Goal: Task Accomplishment & Management: Use online tool/utility

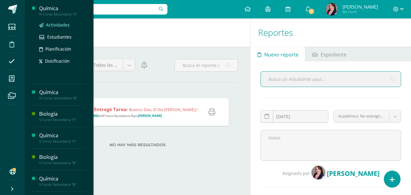
click at [56, 25] on span "Actividades" at bounding box center [58, 25] width 24 height 6
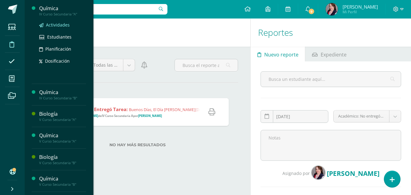
click at [56, 25] on span "Actividades" at bounding box center [58, 25] width 24 height 6
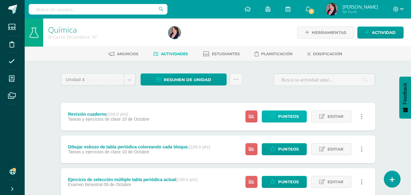
click at [294, 113] on span "Punteos" at bounding box center [288, 116] width 21 height 11
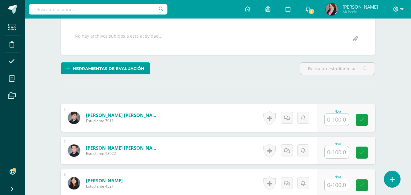
scroll to position [124, 0]
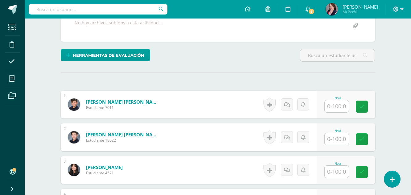
click at [338, 106] on input "text" at bounding box center [337, 106] width 24 height 12
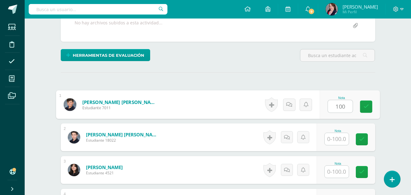
type input "100"
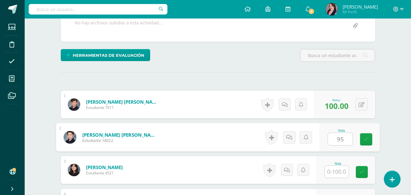
type input "95"
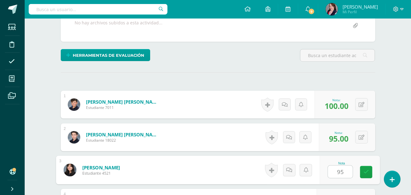
type input "95"
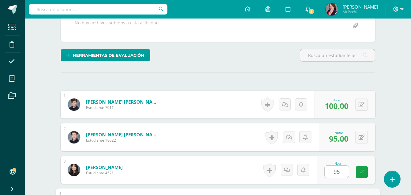
scroll to position [230, 0]
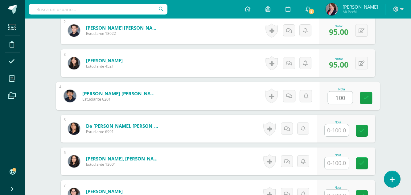
type input "100"
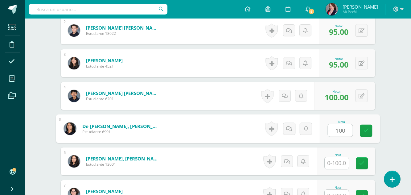
type input "100"
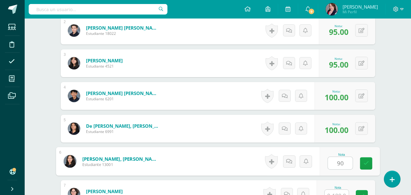
type input "90"
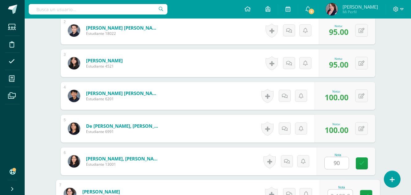
scroll to position [237, 0]
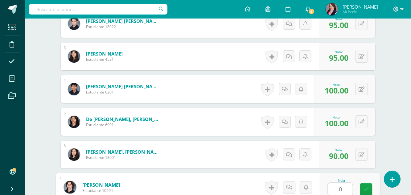
type input "0"
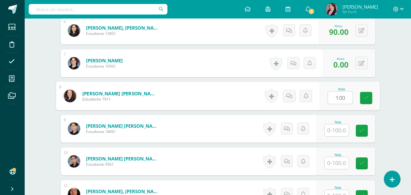
type input "100"
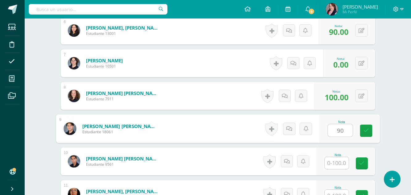
type input "90"
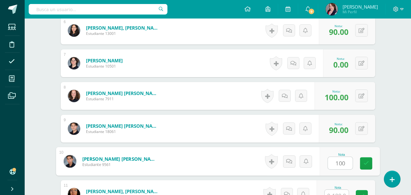
type input "100"
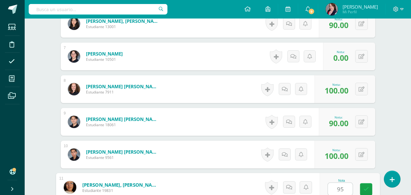
type input "95"
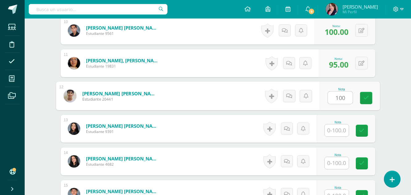
type input "100"
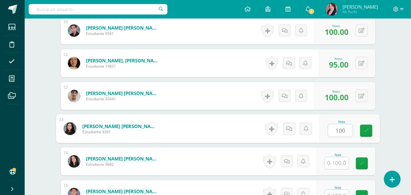
type input "100"
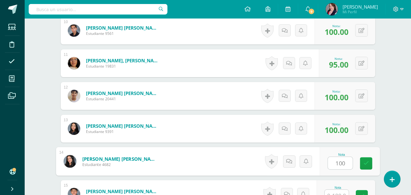
type input "100"
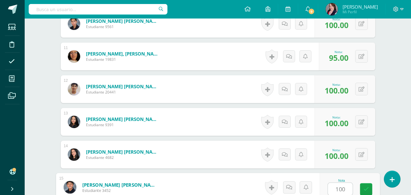
type input "100"
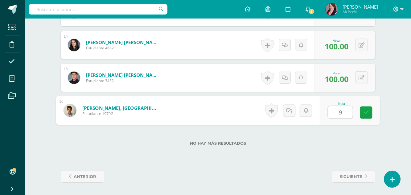
type input "99"
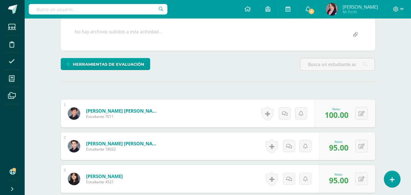
scroll to position [0, 0]
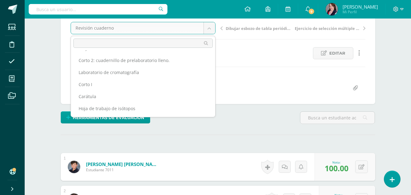
scroll to position [62, 0]
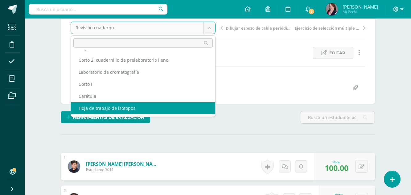
select select "/dashboard/teacher/grade-activity/233286/"
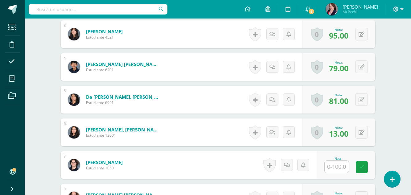
scroll to position [272, 0]
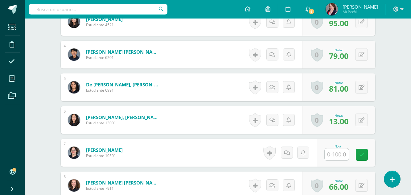
click at [341, 154] on input "text" at bounding box center [337, 154] width 24 height 12
type input "0"
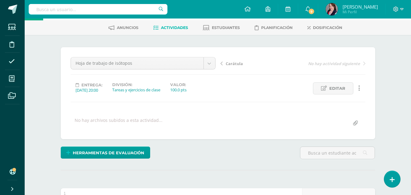
scroll to position [25, 0]
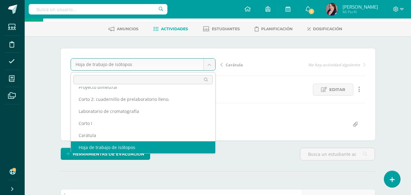
scroll to position [63, 0]
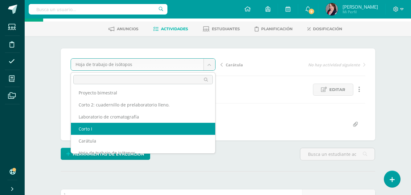
select select "/dashboard/teacher/grade-activity/233288/"
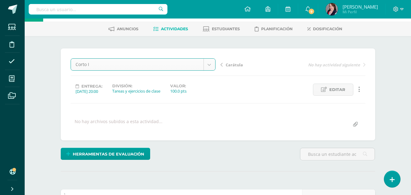
click at [151, 131] on div "Corto I Dibujar esbozo de tabla periódica coloreando cada bloque. Revisión cuad…" at bounding box center [218, 94] width 314 height 92
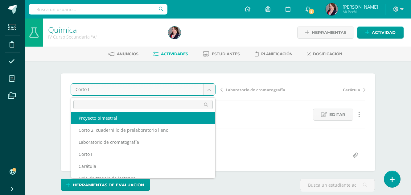
scroll to position [71, 0]
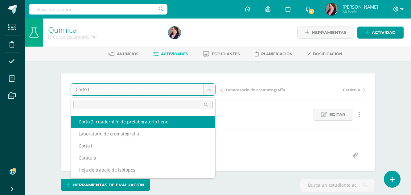
select select "/dashboard/teacher/grade-activity/234315/"
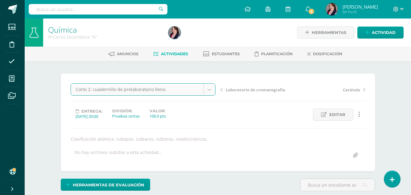
click at [154, 121] on div "Corto 2: cuadernillo de prelaboratorio lleno. Dibujar esbozo de tabla periódica…" at bounding box center [218, 122] width 295 height 78
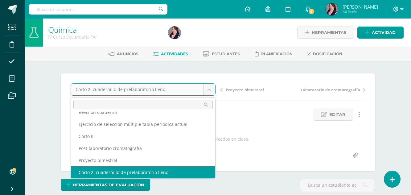
scroll to position [14, 0]
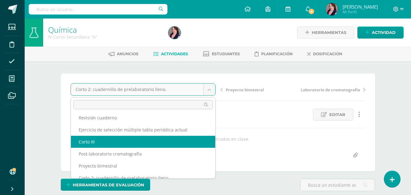
select select "/dashboard/teacher/grade-activity/237658/"
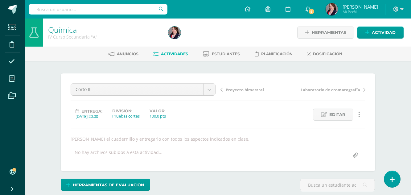
click at [144, 142] on div "Corto III Dibujar esbozo de tabla periódica coloreando cada bloque. Revisión cu…" at bounding box center [218, 122] width 295 height 78
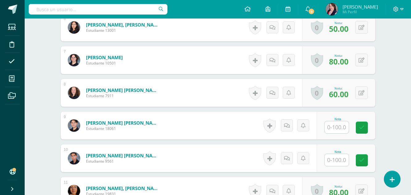
scroll to position [401, 0]
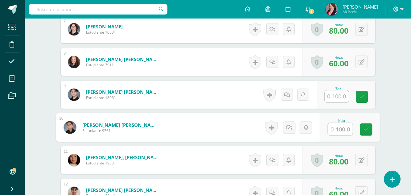
click at [342, 131] on input "text" at bounding box center [340, 129] width 25 height 12
type input "0"
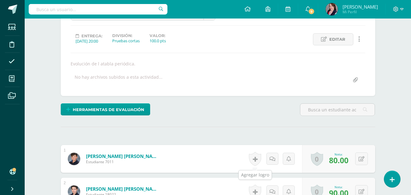
scroll to position [0, 0]
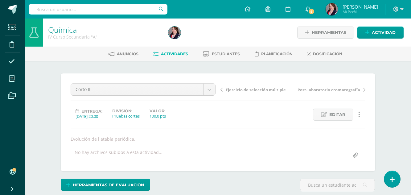
click at [174, 54] on span "Actividades" at bounding box center [174, 53] width 27 height 5
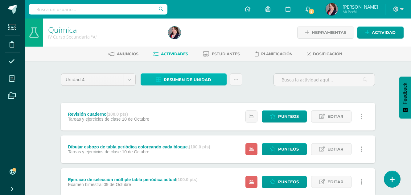
click at [185, 80] on span "Resumen de unidad" at bounding box center [187, 79] width 47 height 11
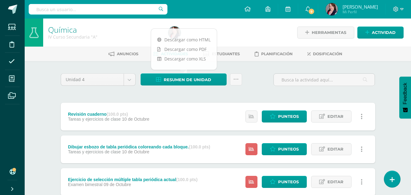
click at [234, 34] on div at bounding box center [227, 32] width 123 height 28
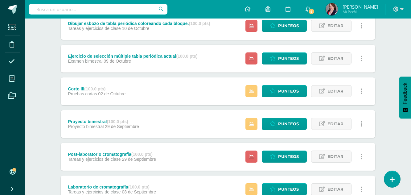
scroll to position [154, 0]
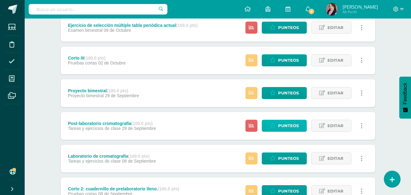
click at [285, 124] on span "Punteos" at bounding box center [288, 125] width 21 height 11
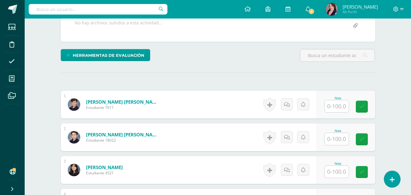
scroll to position [124, 0]
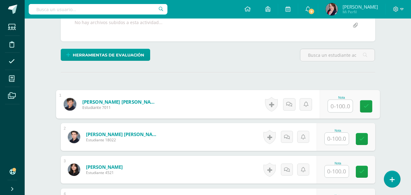
click at [340, 110] on input "text" at bounding box center [340, 106] width 25 height 12
type input "13"
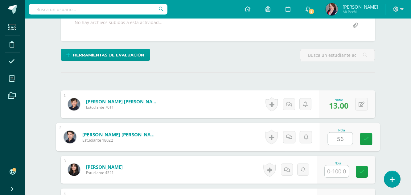
type input "56"
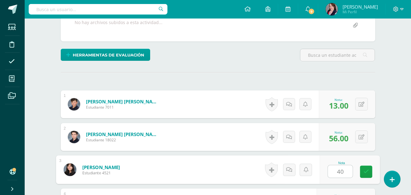
type input "40"
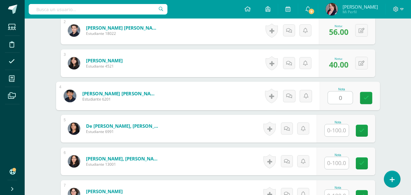
type input "0"
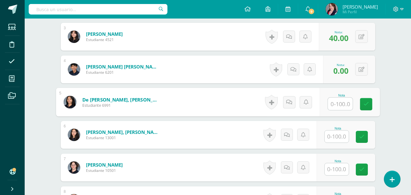
scroll to position [292, 0]
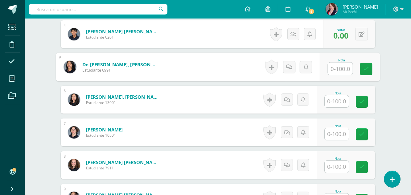
click at [337, 102] on input "text" at bounding box center [337, 101] width 24 height 12
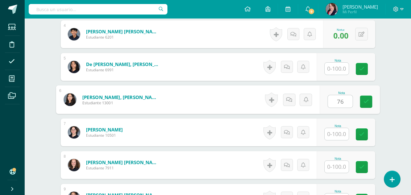
type input "76"
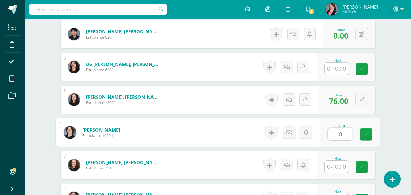
type input "0"
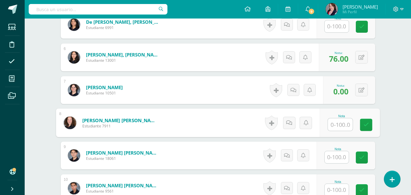
scroll to position [353, 0]
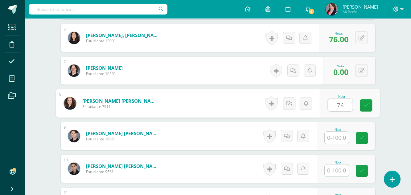
type input "76"
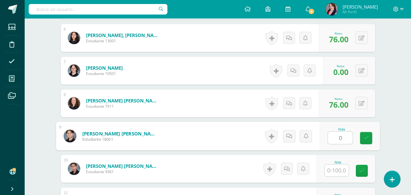
type input "0"
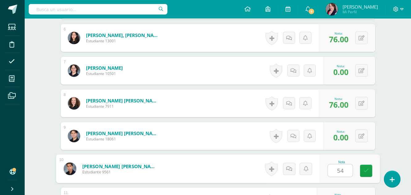
type input "54"
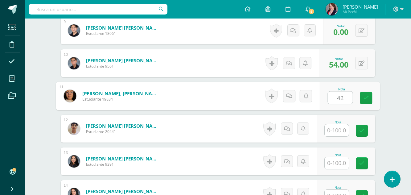
type input "42"
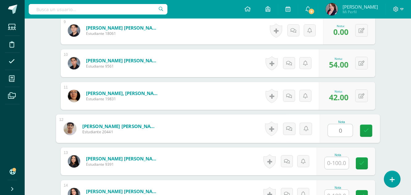
type input "0"
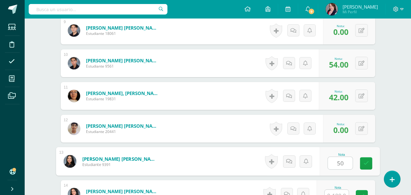
type input "50"
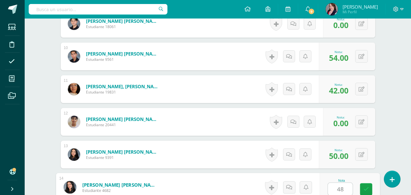
type input "48"
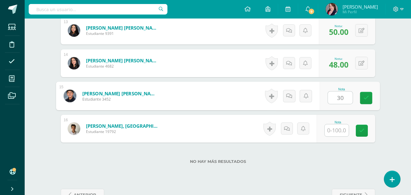
type input "30"
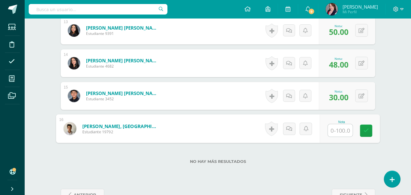
type input "0"
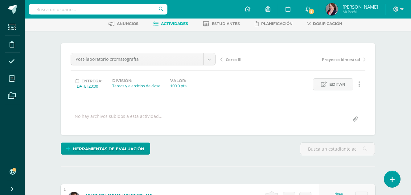
scroll to position [0, 0]
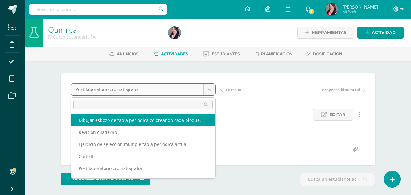
select select "/dashboard/teacher/grade-activity/237666/"
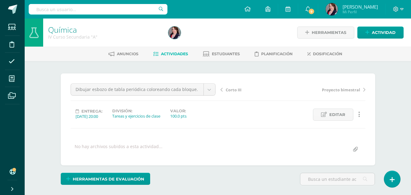
click at [162, 123] on div "Dibujar esbozo de tabla periódica coloreando cada bloque. Dibujar esbozo de tab…" at bounding box center [218, 119] width 295 height 72
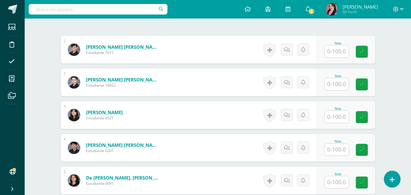
scroll to position [185, 0]
click at [345, 52] on input "text" at bounding box center [337, 51] width 24 height 12
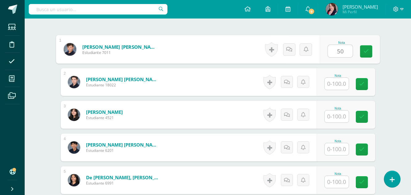
scroll to position [185, 0]
type input "50"
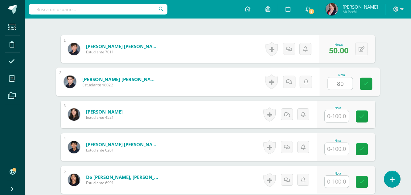
type input "80"
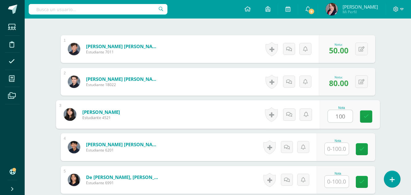
type input "100"
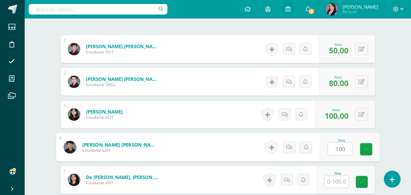
type input "100"
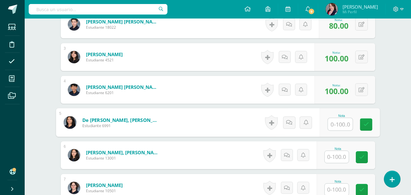
scroll to position [247, 0]
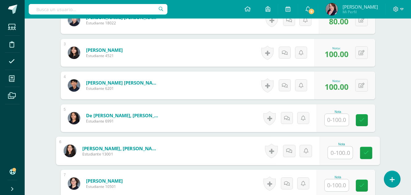
click at [338, 157] on input "text" at bounding box center [340, 152] width 25 height 12
type input "50"
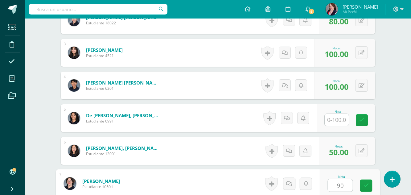
type input "90"
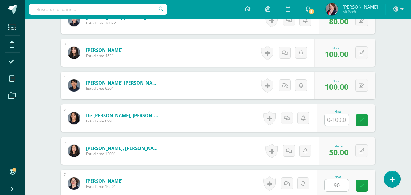
scroll to position [367, 0]
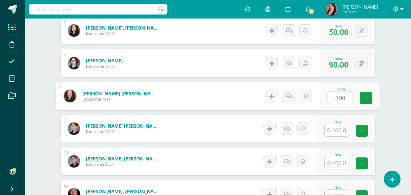
type input "100"
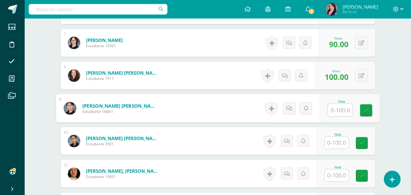
scroll to position [398, 0]
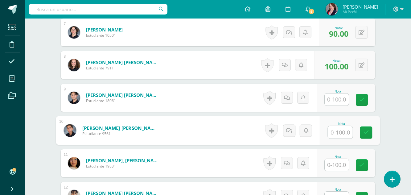
click at [335, 133] on input "text" at bounding box center [340, 132] width 25 height 12
type input "30"
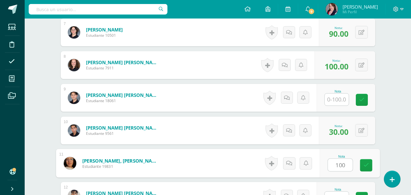
type input "100"
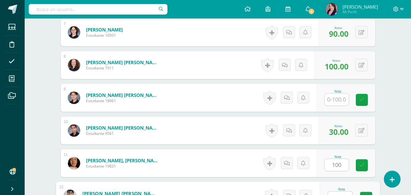
scroll to position [406, 0]
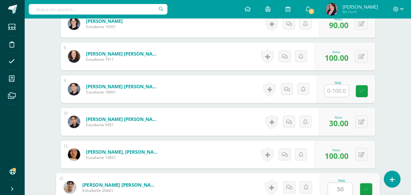
type input "50"
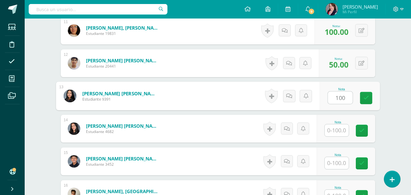
type input "100"
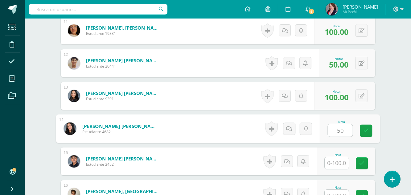
type input "50"
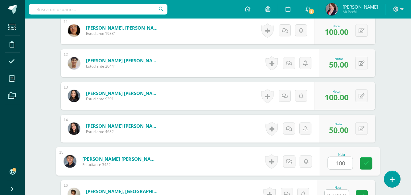
type input "100"
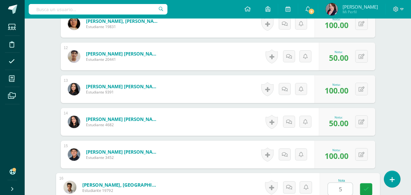
type input "50"
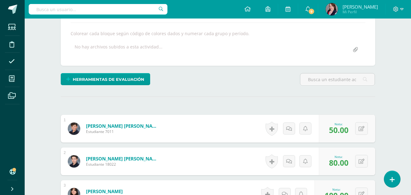
scroll to position [13, 0]
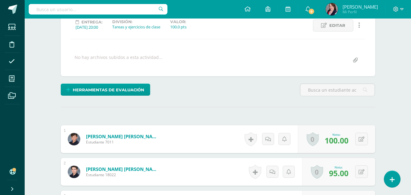
scroll to position [124, 0]
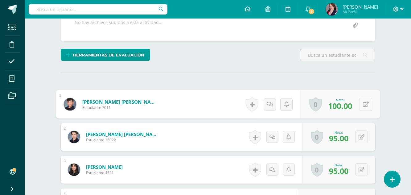
click at [363, 104] on icon at bounding box center [365, 103] width 6 height 5
type input "75"
click at [361, 104] on button at bounding box center [365, 104] width 13 height 13
click at [360, 137] on button at bounding box center [361, 136] width 13 height 13
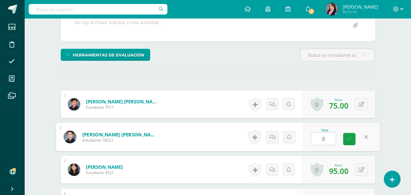
type input "85"
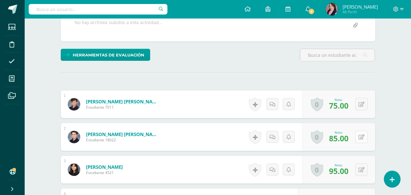
scroll to position [155, 0]
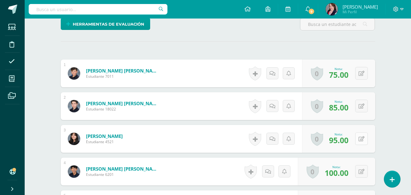
click at [360, 138] on button at bounding box center [361, 138] width 13 height 13
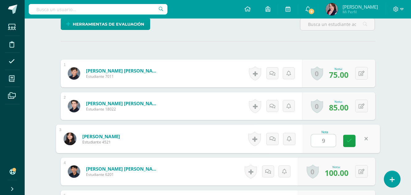
type input "90"
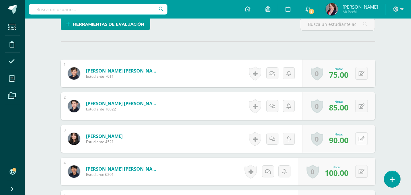
scroll to position [186, 0]
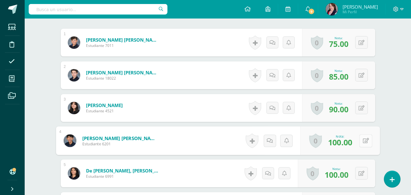
click at [360, 138] on button at bounding box center [365, 140] width 13 height 13
type input "90"
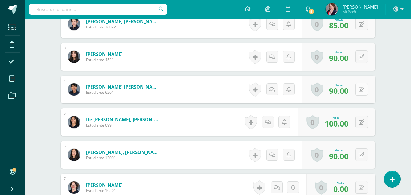
scroll to position [247, 0]
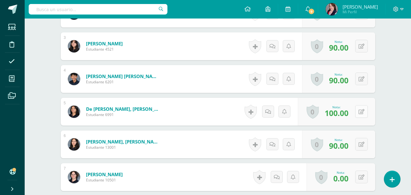
click at [361, 113] on button at bounding box center [361, 111] width 13 height 13
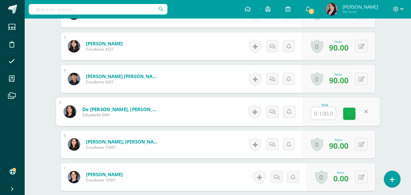
click at [350, 113] on icon at bounding box center [349, 113] width 6 height 5
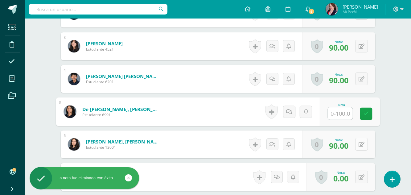
click at [361, 142] on button at bounding box center [361, 144] width 13 height 13
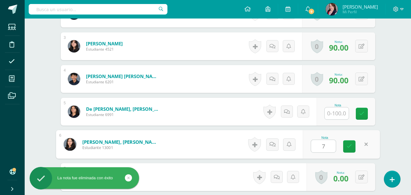
type input "70"
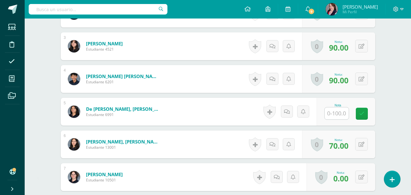
scroll to position [278, 0]
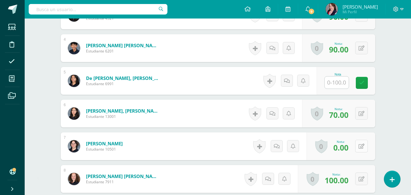
click at [362, 146] on icon at bounding box center [361, 146] width 6 height 5
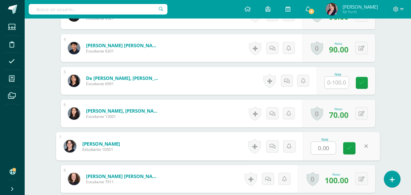
type input "4"
type input "70"
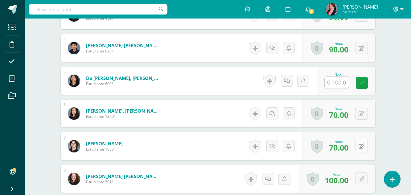
scroll to position [309, 0]
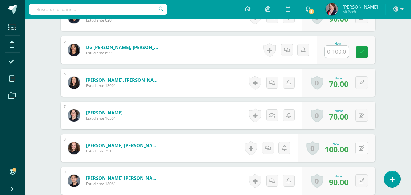
click at [363, 150] on icon at bounding box center [361, 147] width 6 height 5
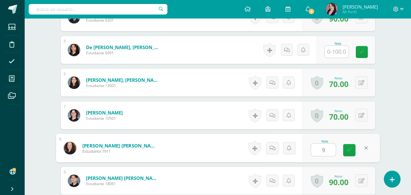
type input "90"
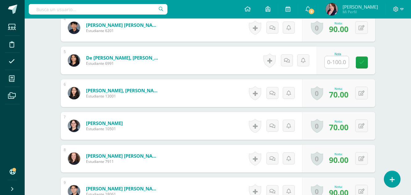
scroll to position [340, 0]
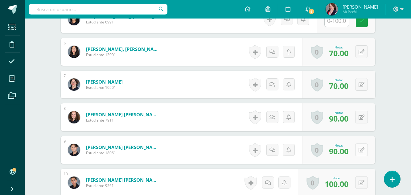
click at [360, 148] on button at bounding box center [361, 149] width 13 height 13
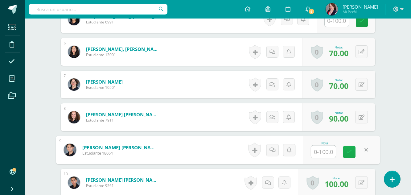
click at [349, 152] on icon at bounding box center [349, 151] width 6 height 5
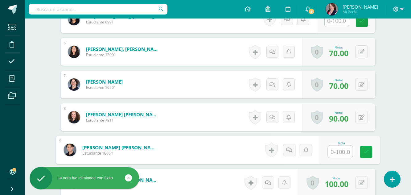
scroll to position [370, 0]
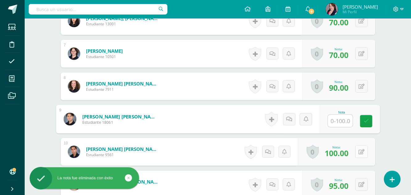
click at [360, 149] on button at bounding box center [361, 151] width 13 height 13
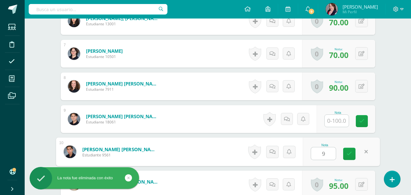
type input "90"
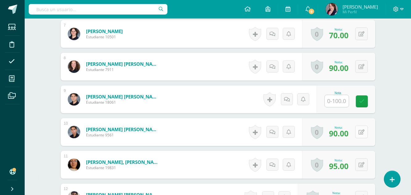
scroll to position [401, 0]
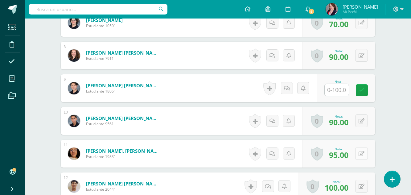
click at [360, 151] on button at bounding box center [361, 153] width 13 height 13
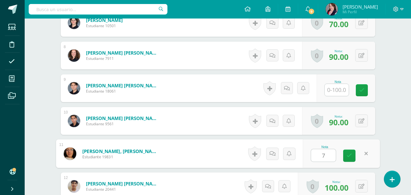
type input "75"
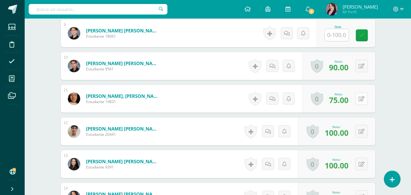
scroll to position [463, 0]
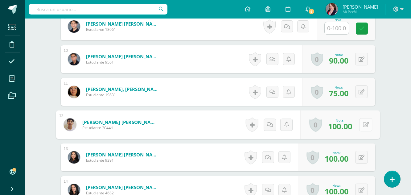
click at [360, 127] on button at bounding box center [365, 124] width 13 height 13
type input "85"
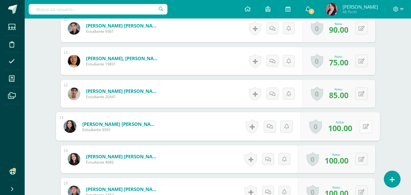
click at [358, 125] on div "0 Logros Logros obtenidos Aún no hay logros agregados Nota: 100.00" at bounding box center [340, 126] width 80 height 29
click at [359, 120] on button at bounding box center [365, 126] width 13 height 13
type input "85"
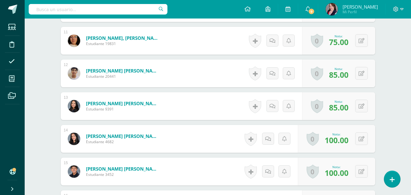
scroll to position [525, 0]
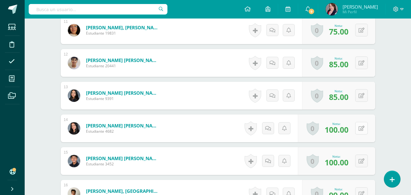
click at [363, 127] on icon at bounding box center [361, 128] width 6 height 5
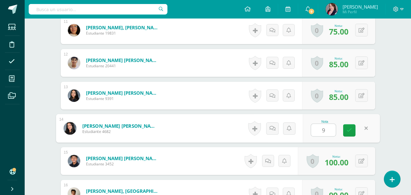
type input "90"
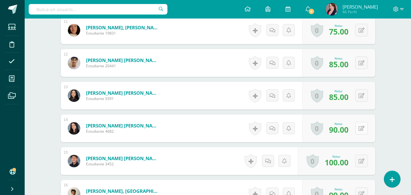
scroll to position [555, 0]
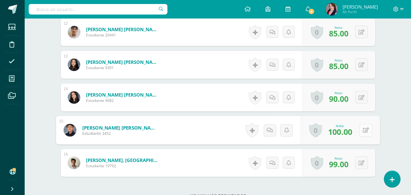
click at [362, 129] on icon at bounding box center [365, 129] width 6 height 5
type input "80"
click at [362, 162] on icon at bounding box center [361, 162] width 6 height 5
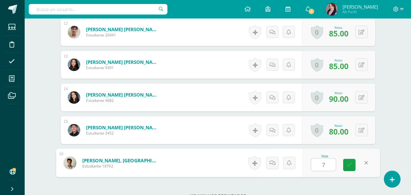
type input "75"
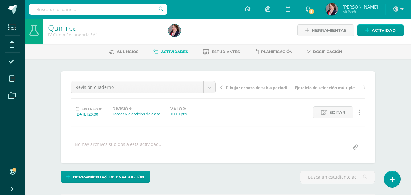
scroll to position [0, 0]
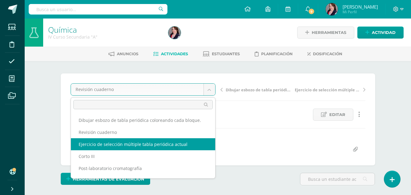
select select "/dashboard/teacher/grade-activity/237670/"
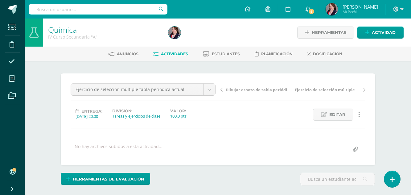
click at [163, 144] on div "No hay archivos subidos a esta actividad..." at bounding box center [218, 149] width 300 height 12
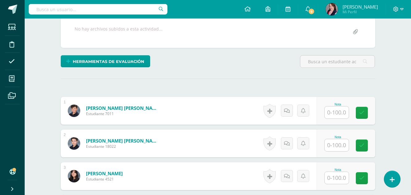
scroll to position [124, 0]
click at [336, 110] on input "text" at bounding box center [337, 112] width 24 height 12
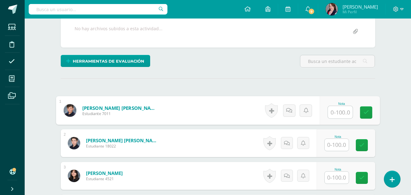
scroll to position [124, 0]
type input "100"
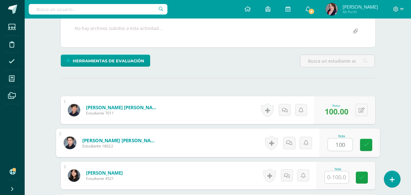
type input "100"
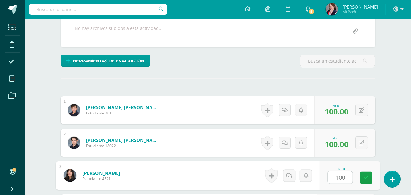
type input "100"
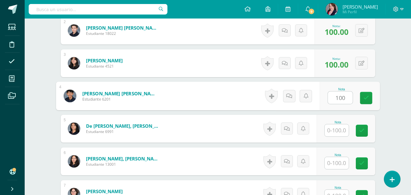
type input "100"
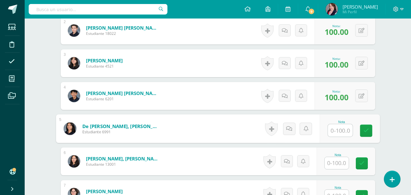
scroll to position [267, 0]
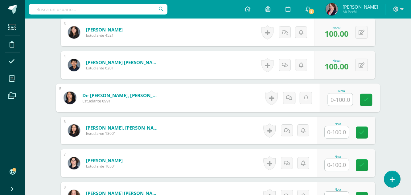
click at [337, 133] on input "text" at bounding box center [337, 132] width 24 height 12
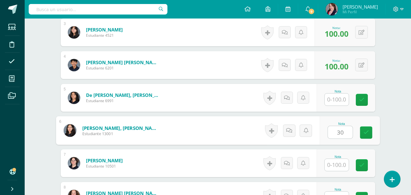
type input "30"
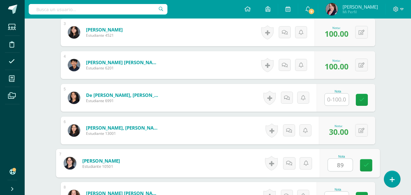
type input "89"
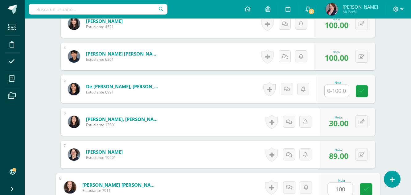
type input "100"
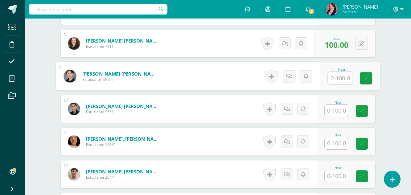
scroll to position [430, 0]
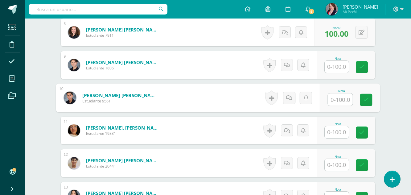
click at [341, 101] on input "text" at bounding box center [340, 99] width 25 height 12
type input "100"
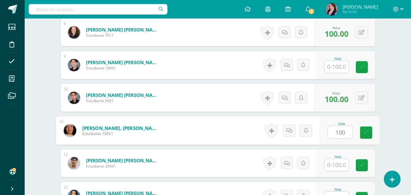
type input "100"
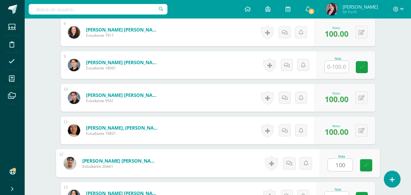
type input "100"
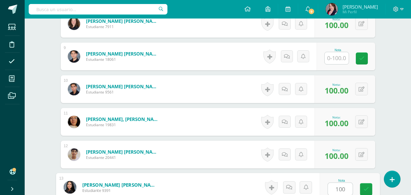
type input "100"
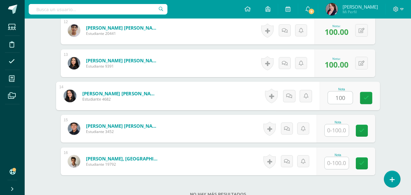
type input "100"
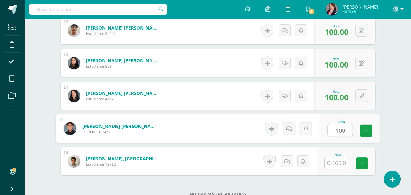
type input "100"
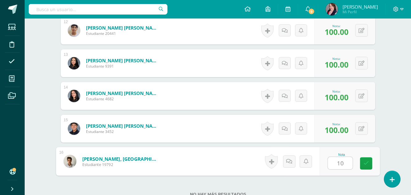
type input "100"
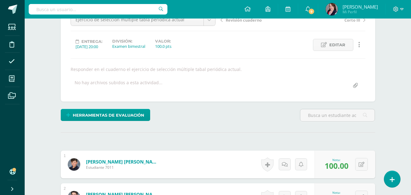
scroll to position [39, 0]
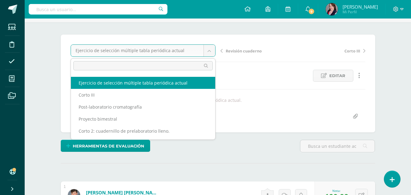
scroll to position [31, 0]
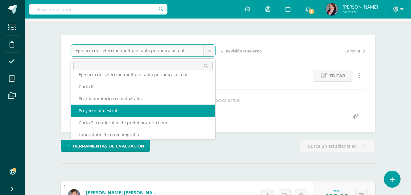
select select "/dashboard/teacher/grade-activity/233290/"
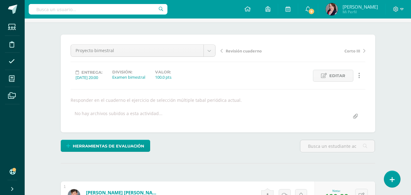
click at [142, 111] on div "No hay archivos subidos a esta actividad..." at bounding box center [119, 116] width 88 height 12
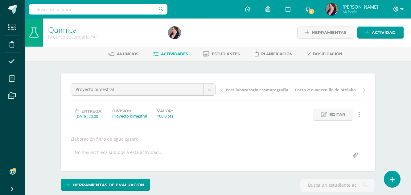
click at [181, 55] on span "Actividades" at bounding box center [174, 53] width 27 height 5
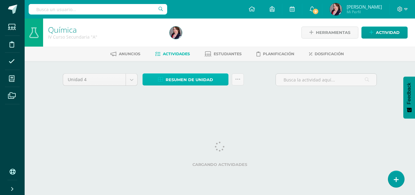
click at [189, 80] on span "Resumen de unidad" at bounding box center [189, 79] width 47 height 11
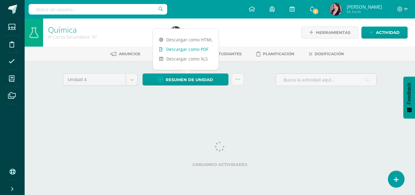
click at [196, 52] on link "Descargar como PDF" at bounding box center [186, 49] width 66 height 10
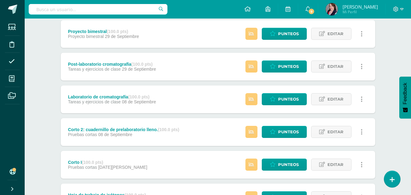
scroll to position [216, 0]
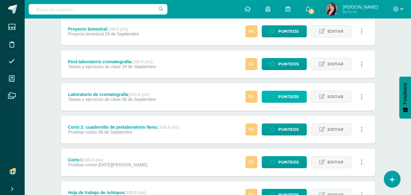
click at [292, 97] on span "Punteos" at bounding box center [288, 96] width 21 height 11
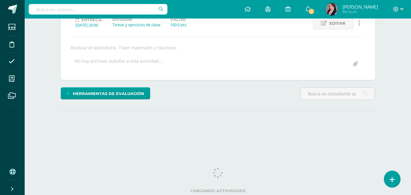
scroll to position [92, 0]
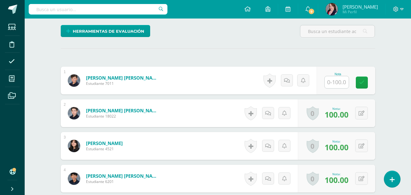
click at [337, 82] on input "text" at bounding box center [337, 82] width 24 height 12
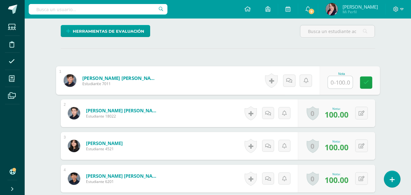
scroll to position [154, 0]
type input "51"
click at [369, 82] on link at bounding box center [366, 82] width 12 height 12
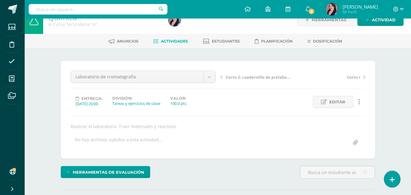
scroll to position [0, 0]
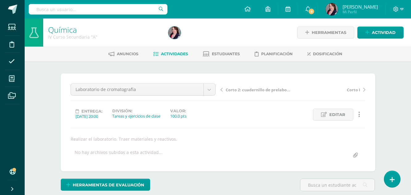
click at [167, 54] on span "Actividades" at bounding box center [174, 53] width 27 height 5
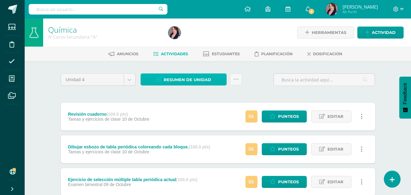
click at [187, 79] on span "Resumen de unidad" at bounding box center [187, 79] width 47 height 11
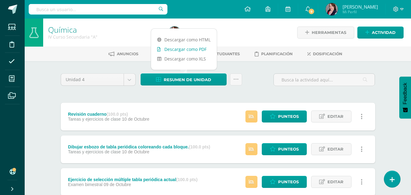
click at [187, 48] on link "Descargar como PDF" at bounding box center [184, 49] width 66 height 10
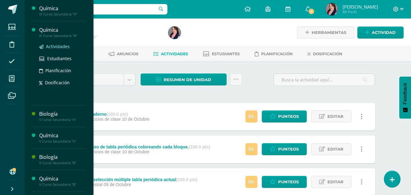
click at [58, 48] on span "Actividades" at bounding box center [58, 46] width 24 height 6
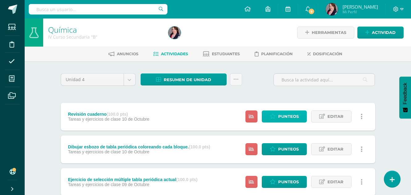
click at [291, 116] on span "Punteos" at bounding box center [288, 116] width 21 height 11
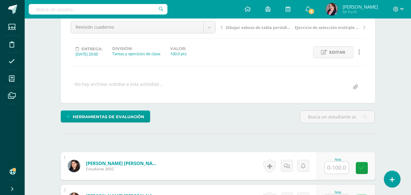
scroll to position [124, 0]
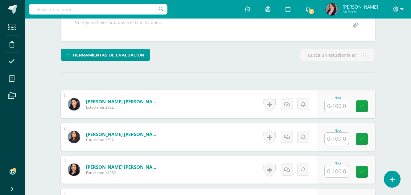
click at [345, 110] on input "text" at bounding box center [337, 106] width 24 height 12
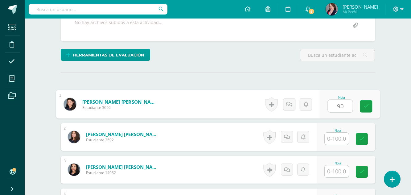
type input "90"
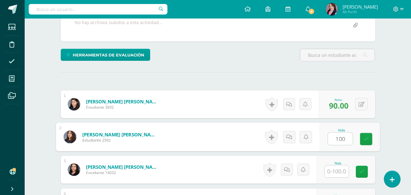
type input "100"
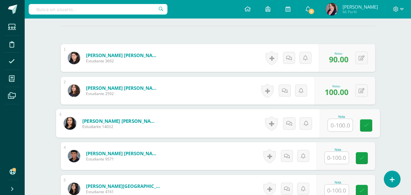
scroll to position [186, 0]
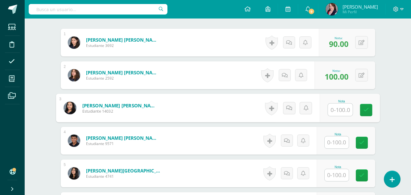
click at [343, 140] on input "text" at bounding box center [337, 142] width 24 height 12
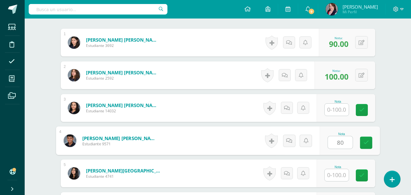
type input "80"
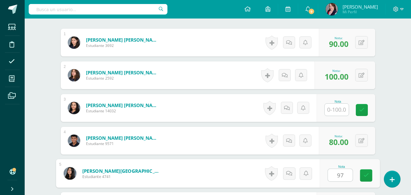
type input "97"
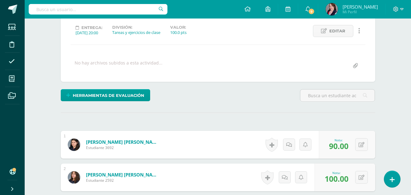
scroll to position [123, 0]
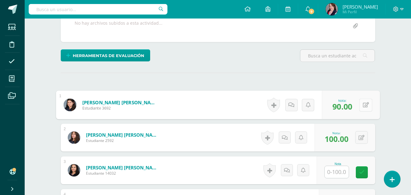
click at [361, 104] on button at bounding box center [365, 104] width 13 height 13
type input "100"
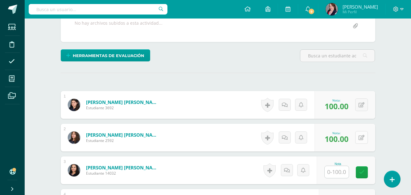
click at [363, 136] on icon at bounding box center [361, 137] width 6 height 5
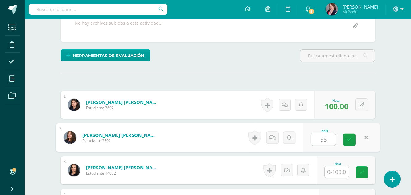
type input "95"
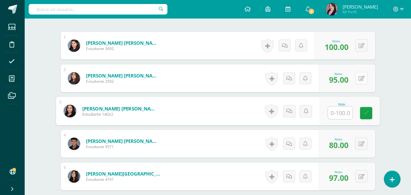
scroll to position [185, 0]
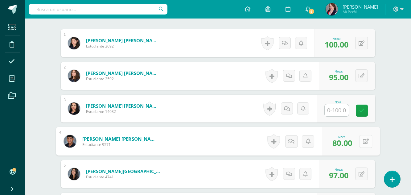
click at [362, 140] on icon at bounding box center [365, 140] width 6 height 5
type input "100"
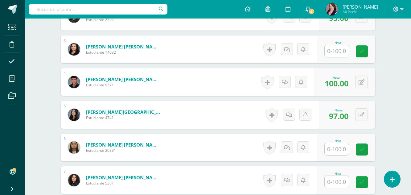
scroll to position [247, 0]
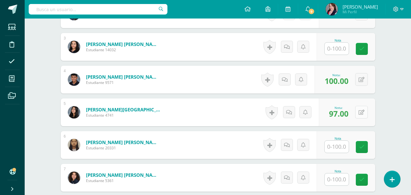
click at [361, 109] on button at bounding box center [361, 112] width 13 height 13
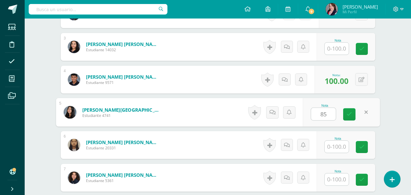
type input "85"
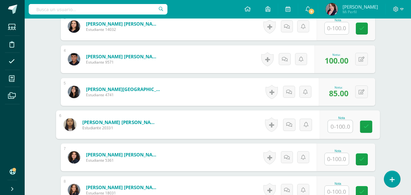
scroll to position [277, 0]
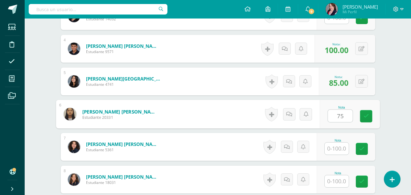
type input "75"
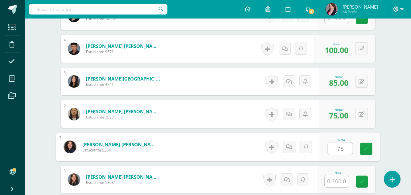
type input "75"
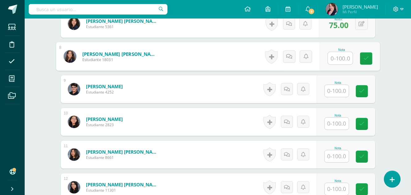
scroll to position [401, 0]
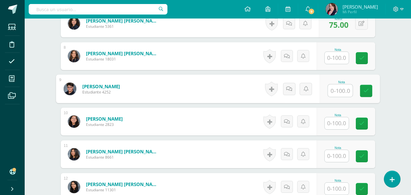
click at [343, 93] on input "text" at bounding box center [340, 90] width 25 height 12
type input "100"
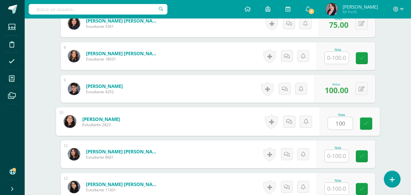
type input "100"
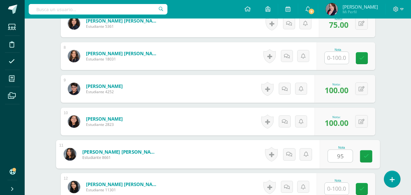
type input "95"
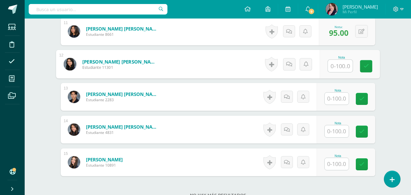
scroll to position [524, 0]
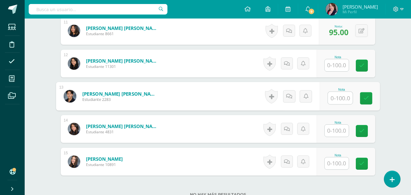
click at [339, 97] on input "text" at bounding box center [340, 98] width 25 height 12
type input "100"
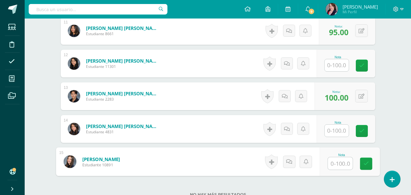
click at [341, 161] on input "text" at bounding box center [340, 163] width 25 height 12
type input "100"
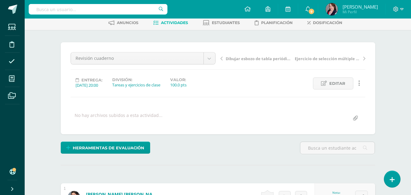
scroll to position [31, 0]
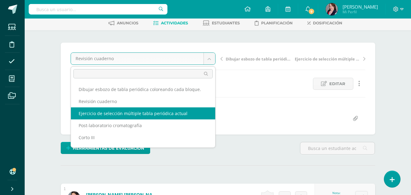
select select "/dashboard/teacher/grade-activity/237671/"
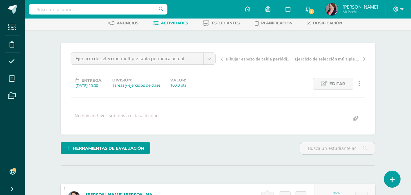
click at [181, 112] on div "No hay archivos subidos a esta actividad..." at bounding box center [218, 118] width 300 height 12
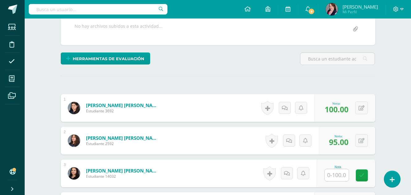
scroll to position [154, 0]
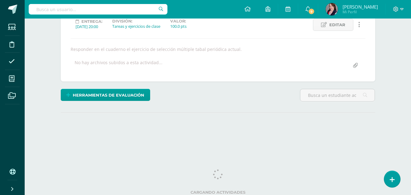
scroll to position [92, 0]
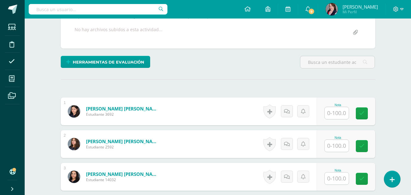
click at [344, 112] on input "text" at bounding box center [337, 113] width 24 height 12
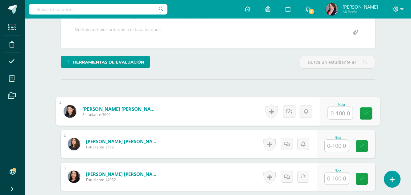
scroll to position [123, 0]
type input "90"
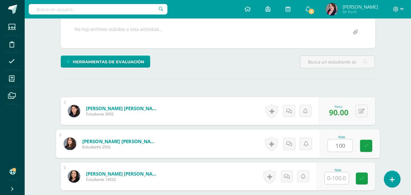
scroll to position [123, 0]
type input "100"
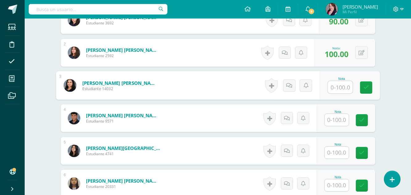
scroll to position [216, 0]
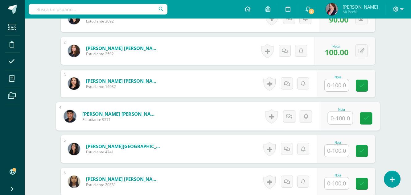
click at [339, 118] on input "text" at bounding box center [340, 118] width 25 height 12
type input "80"
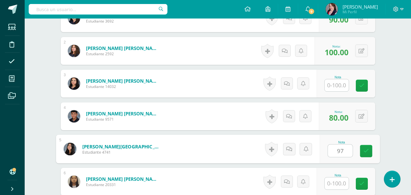
type input "97"
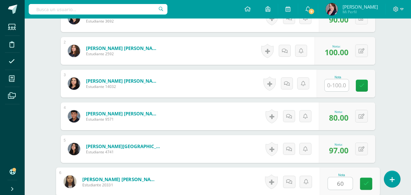
type input "60"
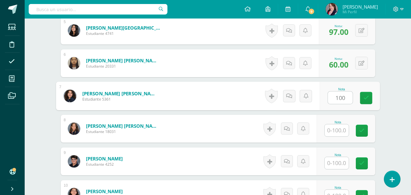
type input "100"
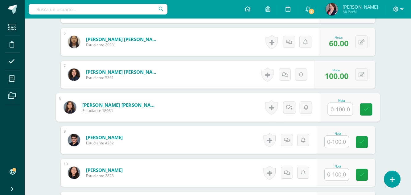
scroll to position [396, 0]
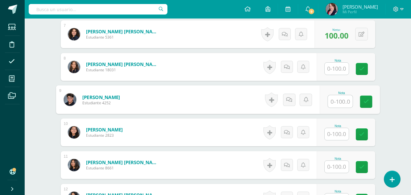
click at [343, 103] on input "text" at bounding box center [340, 101] width 25 height 12
type input "85"
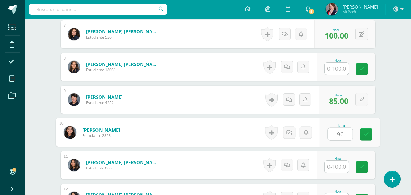
type input "90"
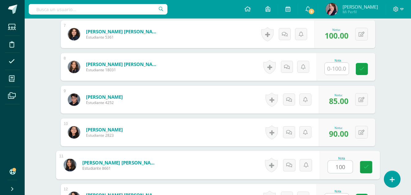
type input "100"
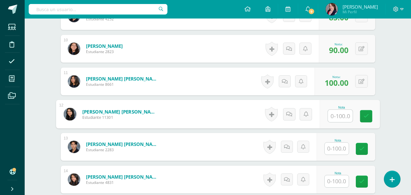
scroll to position [499, 0]
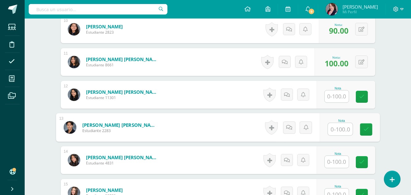
click at [339, 131] on input "text" at bounding box center [340, 129] width 25 height 12
type input "85"
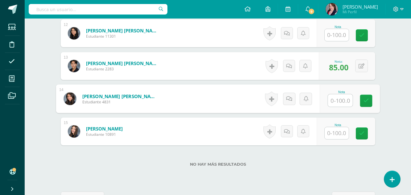
scroll to position [560, 0]
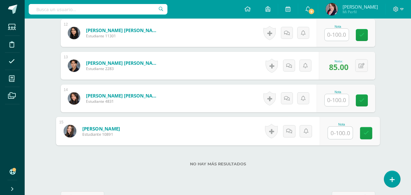
click at [339, 131] on input "text" at bounding box center [340, 133] width 25 height 12
click at [340, 132] on input "text" at bounding box center [340, 133] width 25 height 12
type input "80"
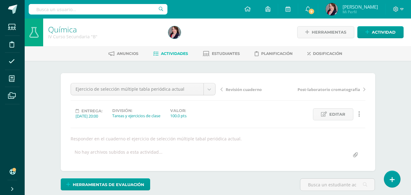
scroll to position [0, 0]
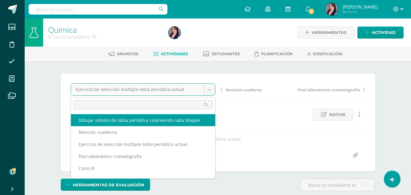
select select "/dashboard/teacher/grade-activity/237667/"
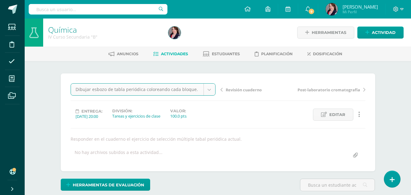
click at [137, 118] on div "Tareas y ejercicios de clase" at bounding box center [136, 116] width 48 height 6
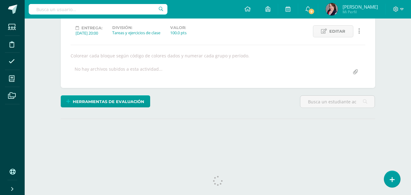
scroll to position [92, 0]
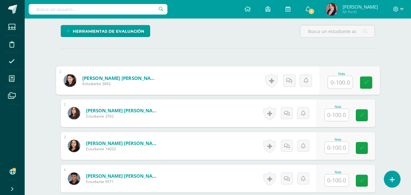
click at [338, 84] on input "text" at bounding box center [340, 82] width 25 height 12
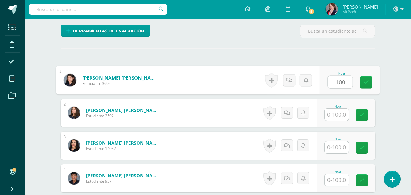
type input "100"
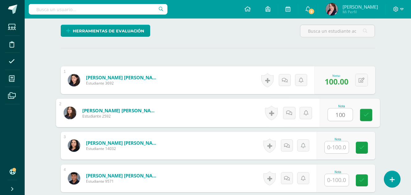
scroll to position [154, 0]
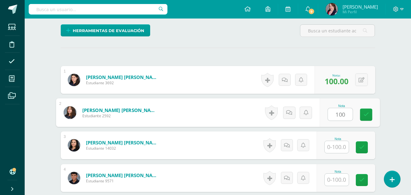
type input "100"
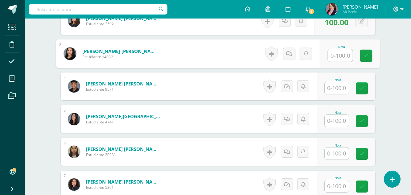
scroll to position [247, 0]
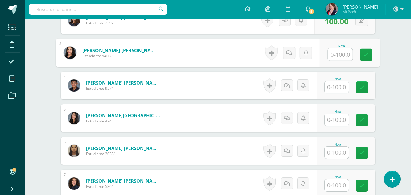
click at [341, 90] on input "text" at bounding box center [337, 87] width 24 height 12
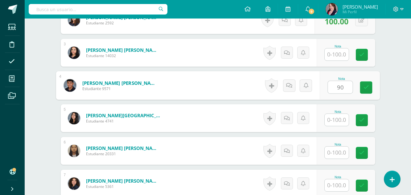
type input "90"
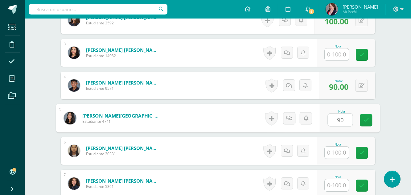
type input "90"
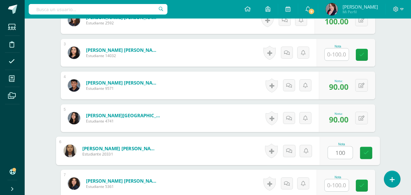
type input "100"
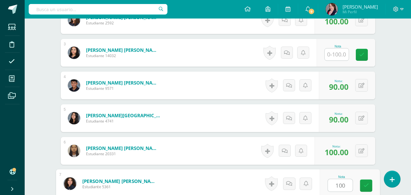
type input "100"
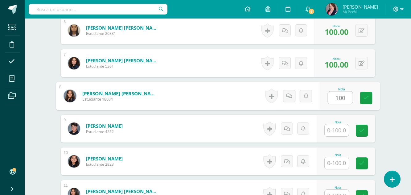
type input "100"
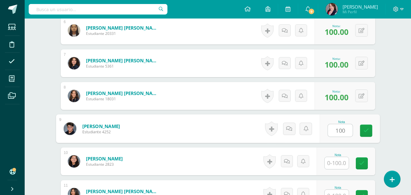
type input "100"
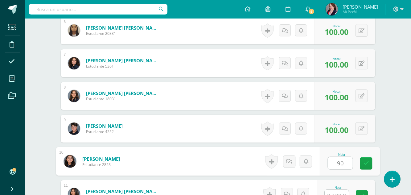
type input "90"
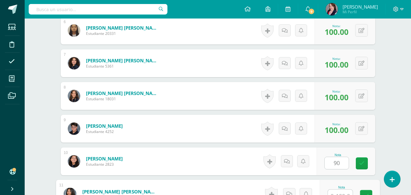
scroll to position [374, 0]
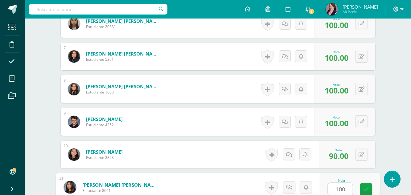
type input "100"
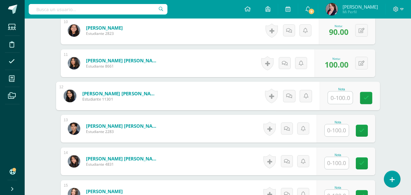
scroll to position [528, 0]
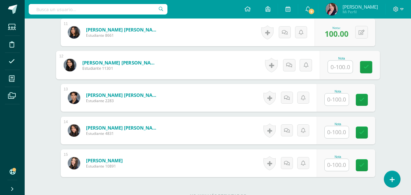
click at [340, 102] on input "text" at bounding box center [337, 99] width 24 height 12
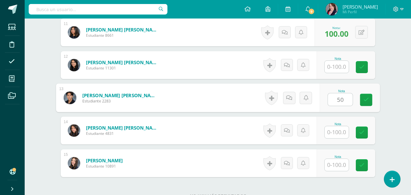
type input "50"
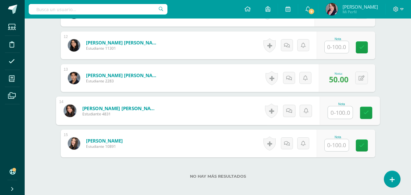
scroll to position [559, 0]
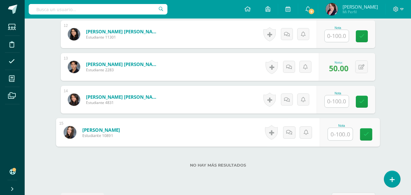
click at [339, 135] on input "text" at bounding box center [340, 134] width 25 height 12
type input "90"
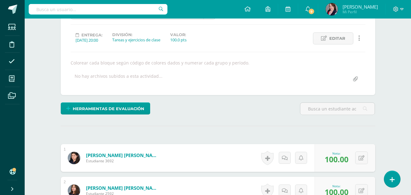
scroll to position [4, 0]
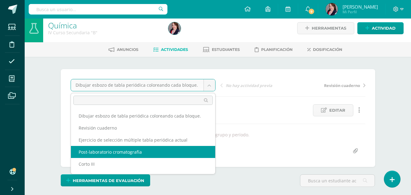
select select "/dashboard/teacher/grade-activity/237663/"
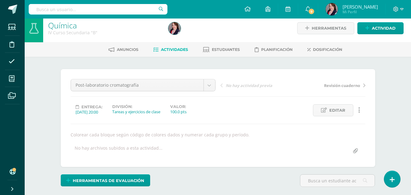
click at [165, 150] on div "No hay archivos subidos a esta actividad..." at bounding box center [218, 151] width 300 height 12
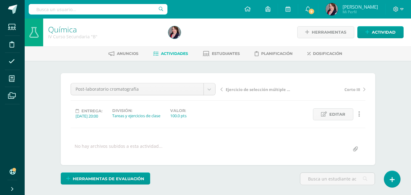
scroll to position [1, 0]
